Goal: Task Accomplishment & Management: Manage account settings

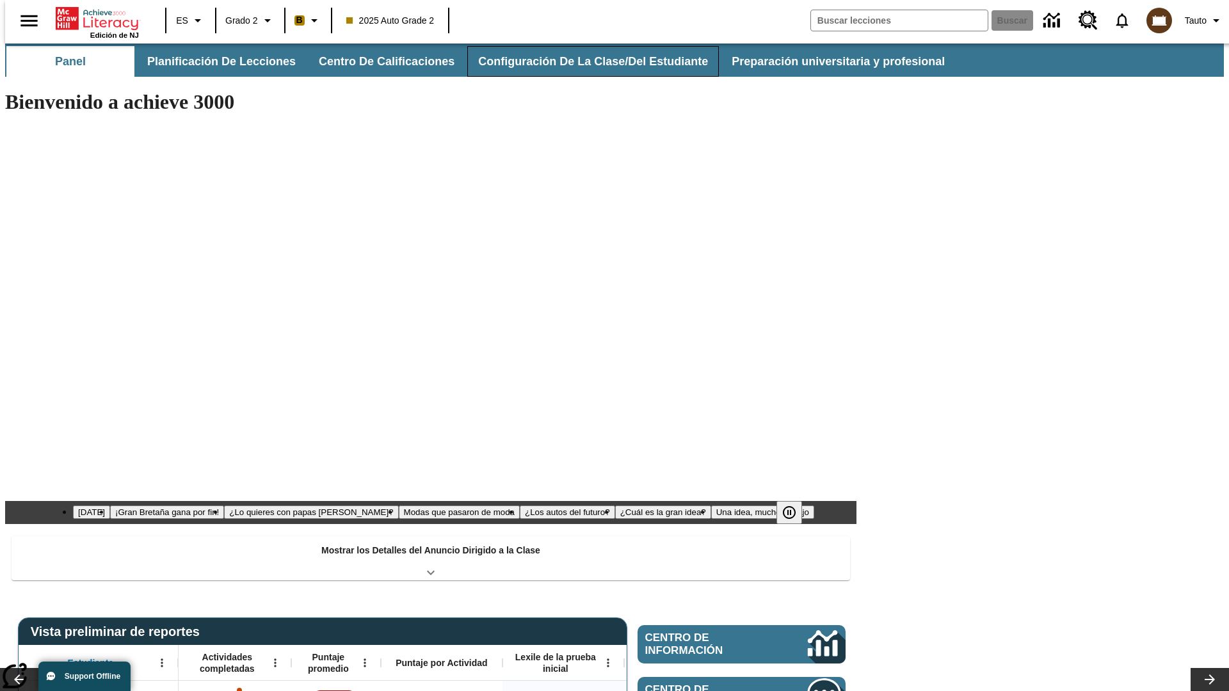
click at [579, 61] on button "Configuración de la clase/del estudiante" at bounding box center [593, 61] width 252 height 31
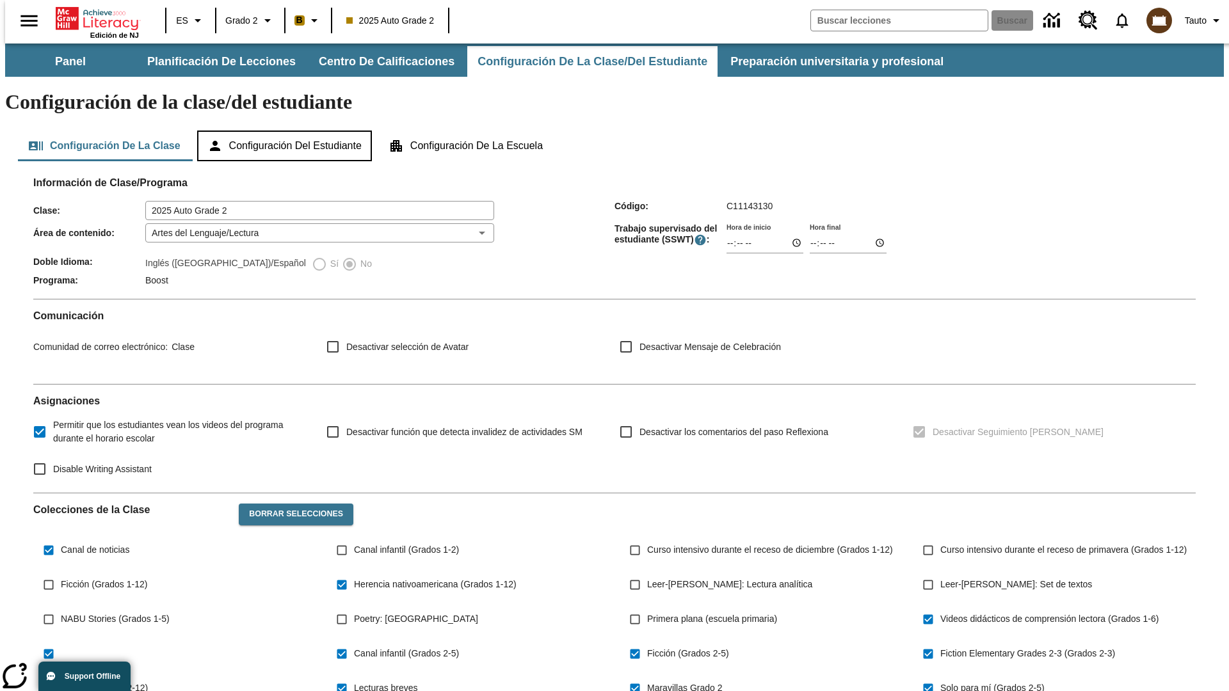
click at [285, 131] on button "Configuración del estudiante" at bounding box center [284, 146] width 175 height 31
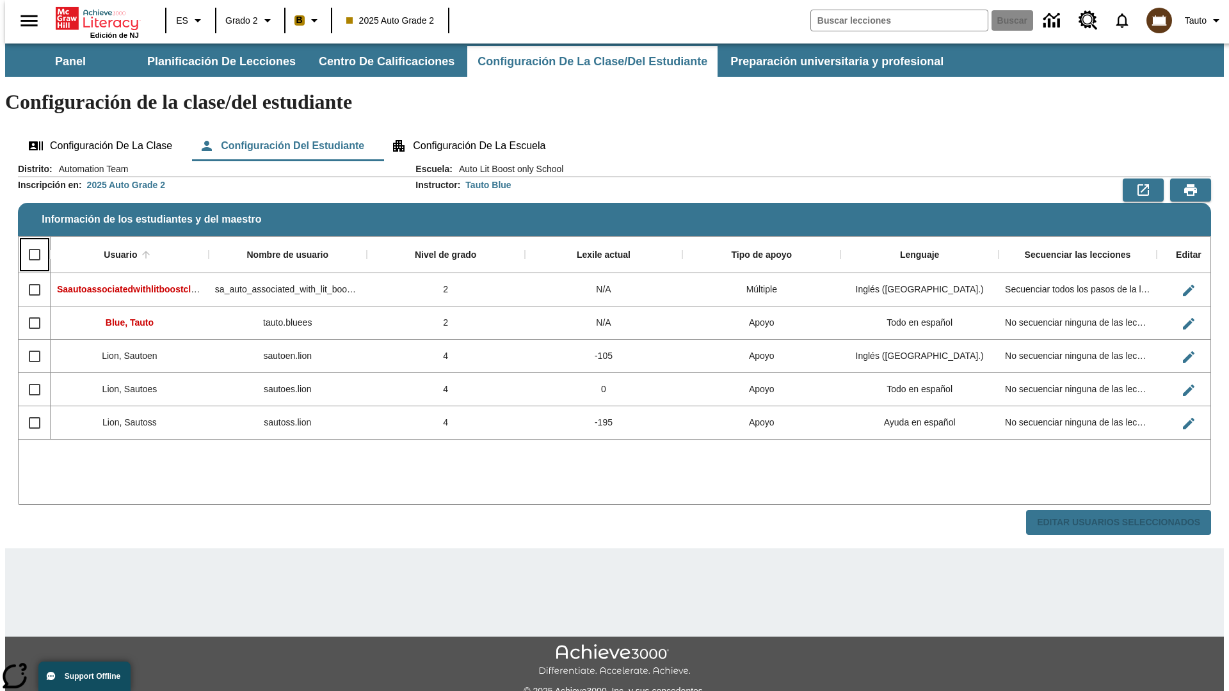
click at [29, 241] on input "Select all rows" at bounding box center [34, 254] width 27 height 27
checkbox input "true"
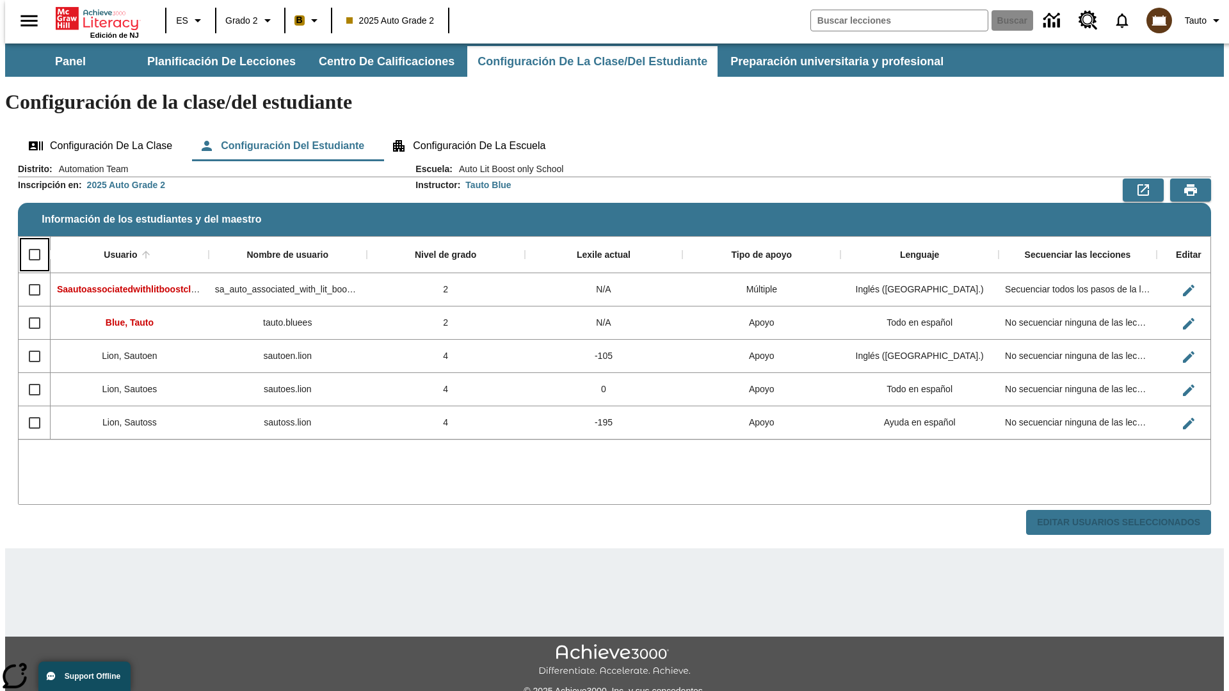
checkbox input "true"
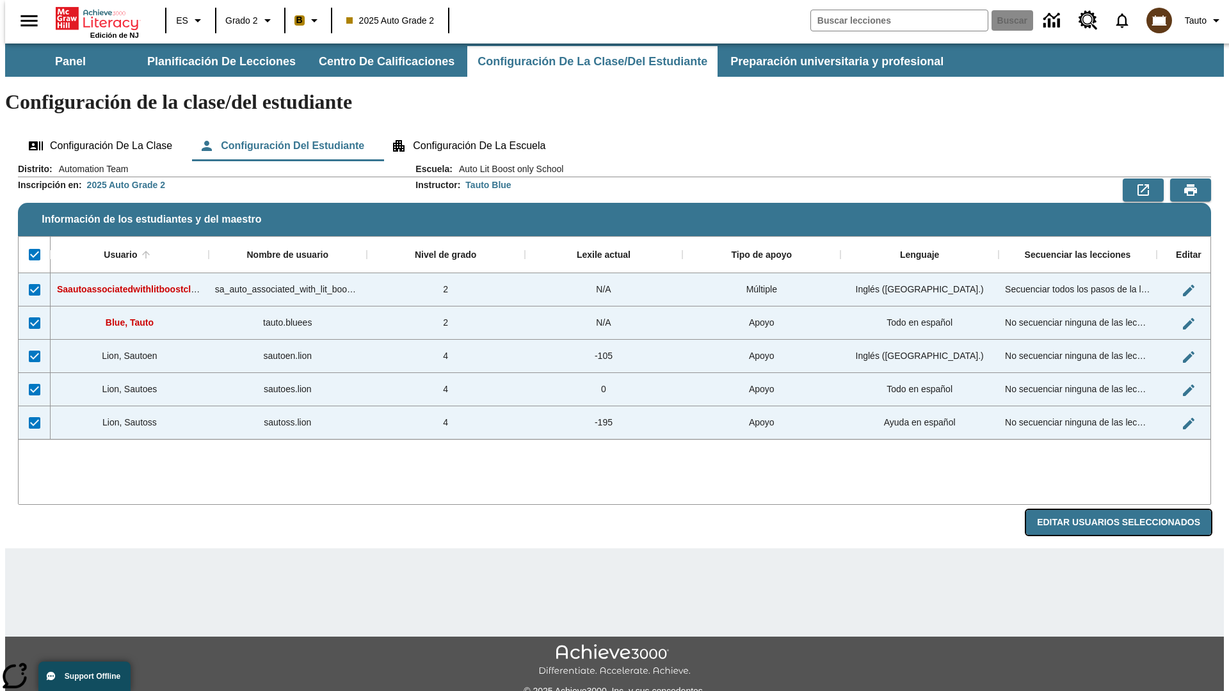
click at [1128, 510] on button "Editar Usuarios Seleccionados" at bounding box center [1118, 522] width 185 height 25
